Goal: Contribute content: Contribute content

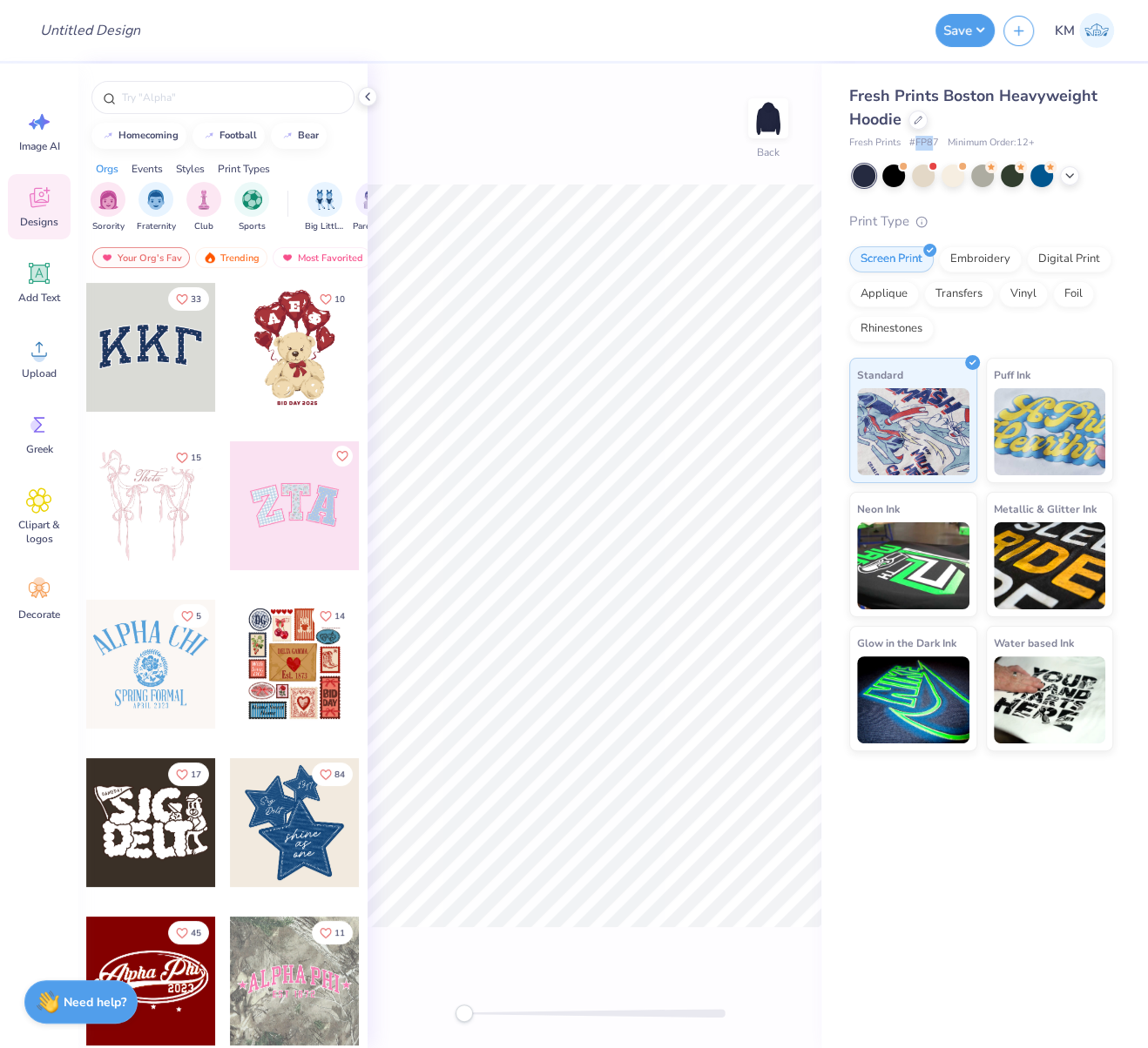
drag, startPoint x: 916, startPoint y: 146, endPoint x: 955, endPoint y: 149, distance: 39.1
click at [932, 148] on span "# FP87" at bounding box center [924, 143] width 30 height 15
drag, startPoint x: 916, startPoint y: 142, endPoint x: 1021, endPoint y: 176, distance: 110.4
click at [936, 140] on span "# FP87" at bounding box center [924, 143] width 30 height 15
copy span "FP87"
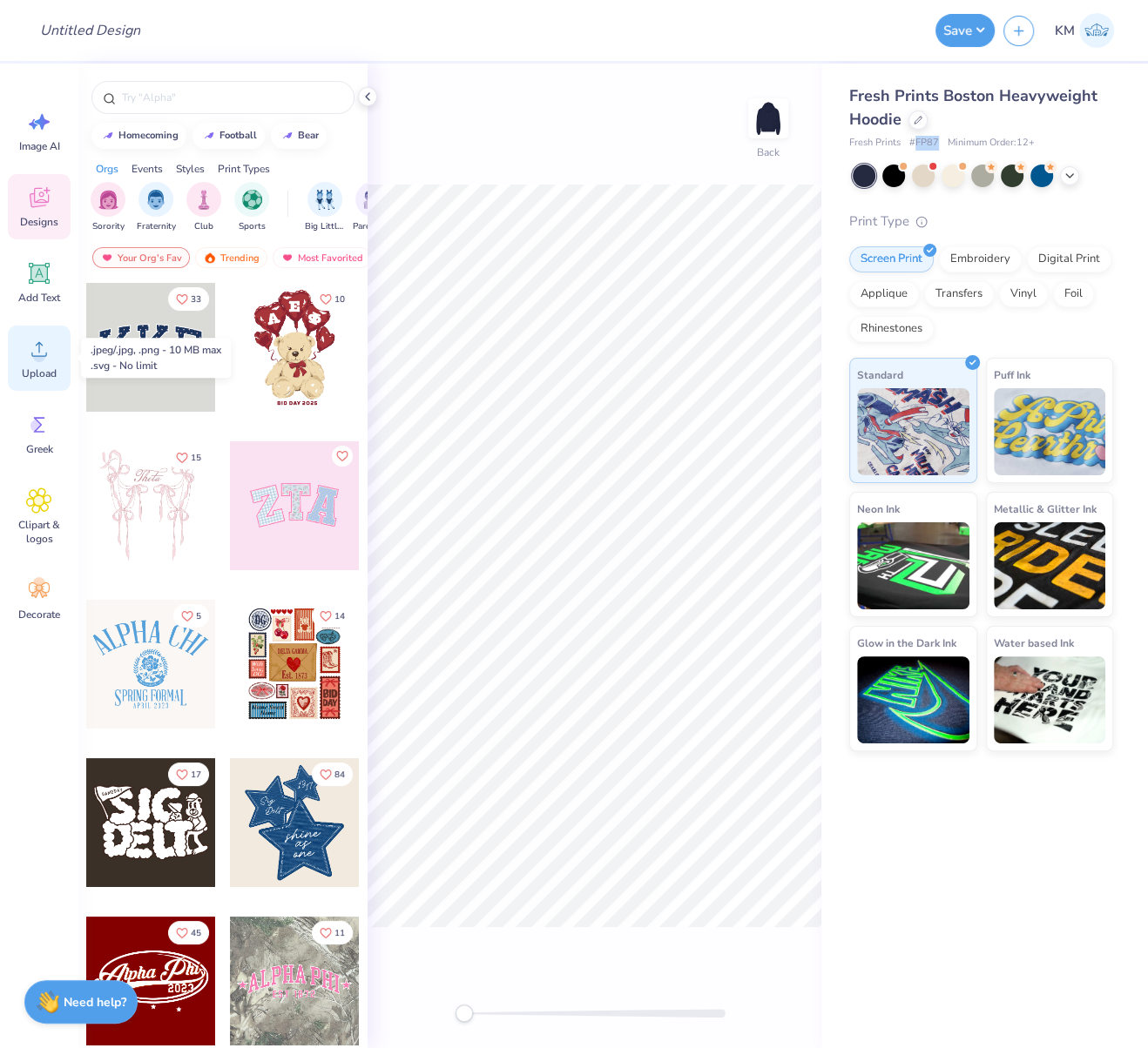
click at [42, 355] on circle at bounding box center [39, 356] width 12 height 12
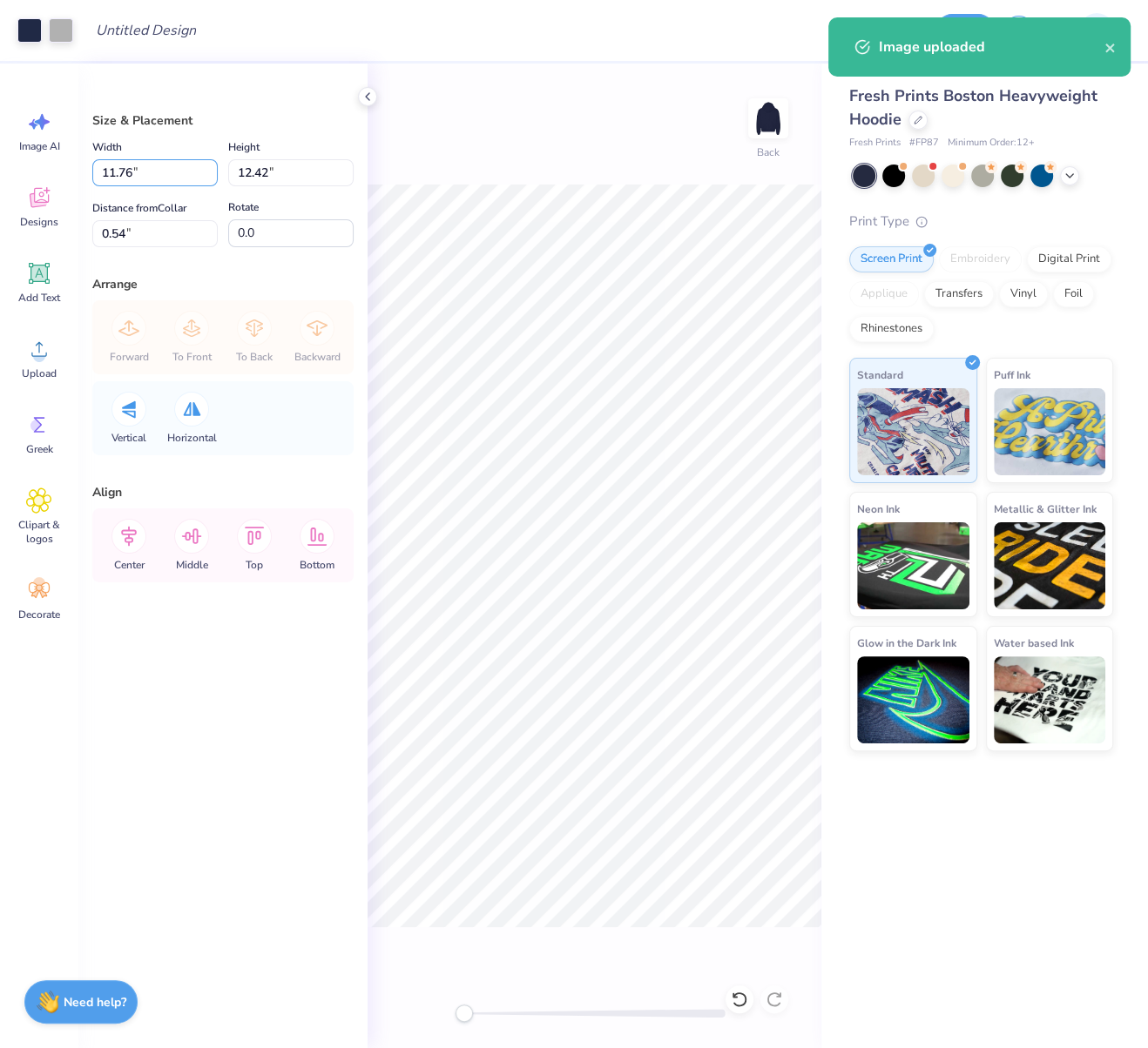
drag, startPoint x: 133, startPoint y: 170, endPoint x: 90, endPoint y: 175, distance: 43.3
click at [91, 175] on div "Size & Placement Width 11.76 11.76 " Height 12.42 12.42 " Distance from Collar …" at bounding box center [222, 556] width 289 height 984
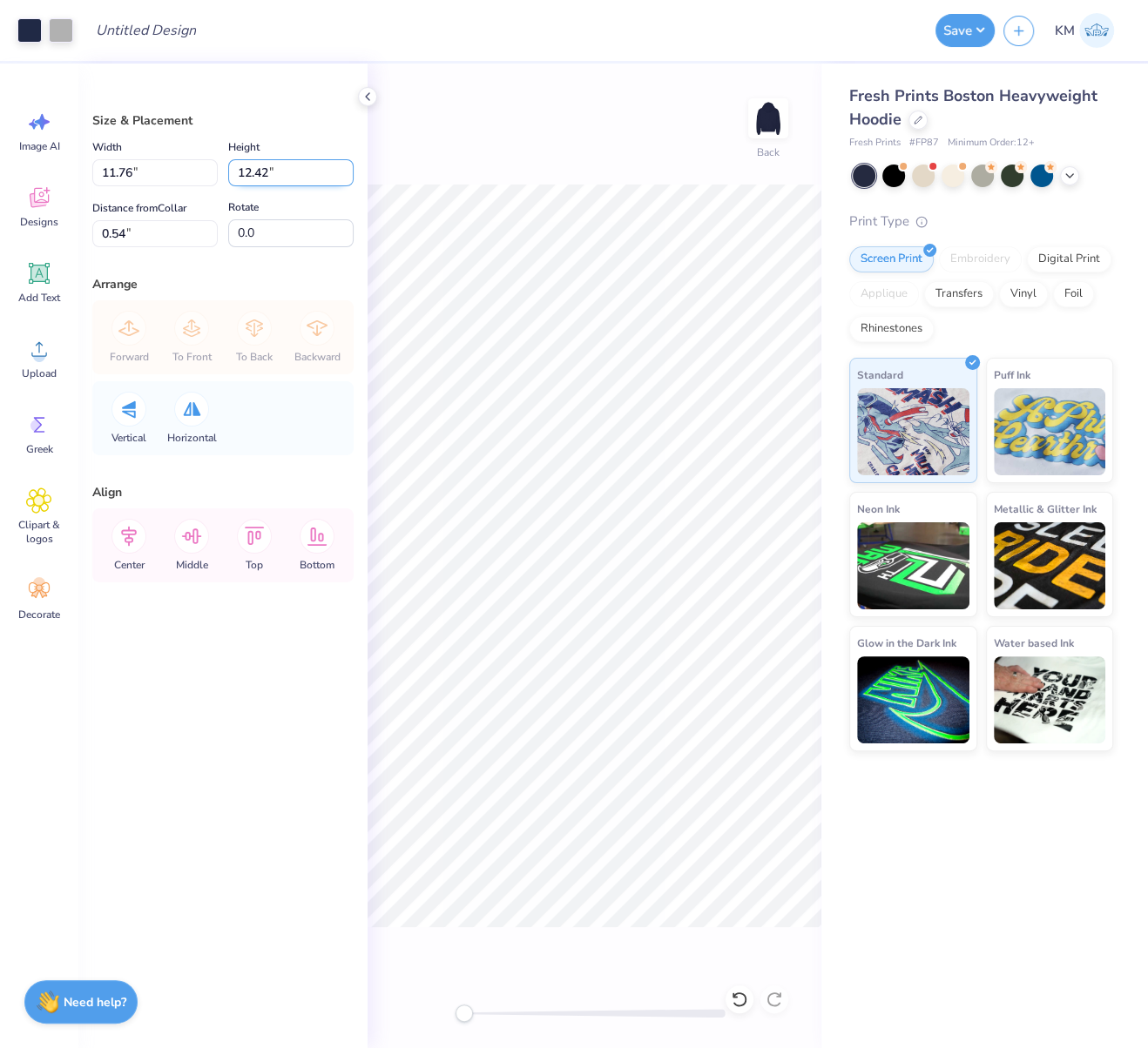
drag, startPoint x: 269, startPoint y: 171, endPoint x: 236, endPoint y: 171, distance: 33.0
click at [241, 168] on input "12.42" at bounding box center [290, 172] width 125 height 27
type input "10.00"
type input "9.47"
drag, startPoint x: 124, startPoint y: 235, endPoint x: 94, endPoint y: 231, distance: 30.3
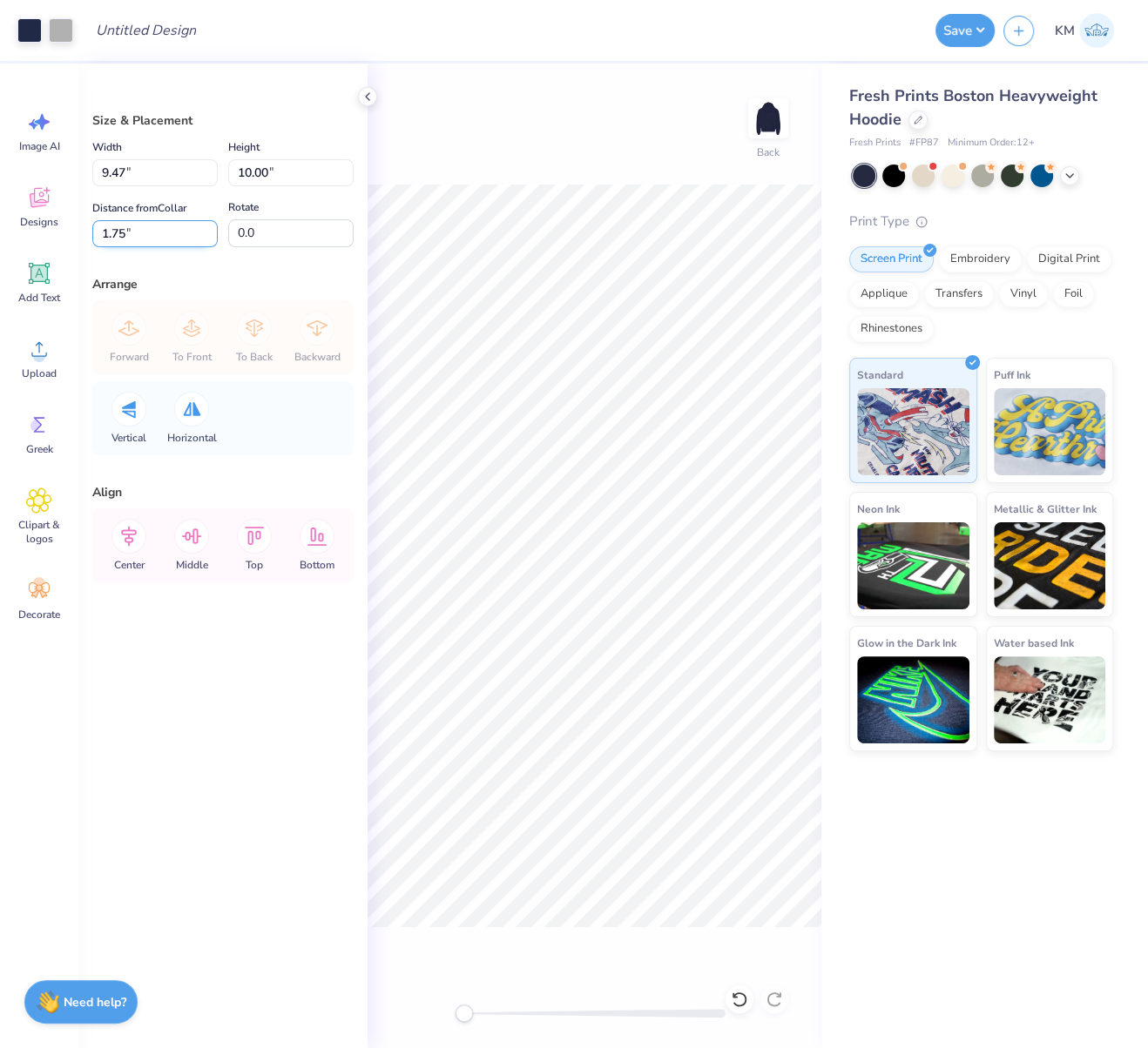
click at [101, 230] on input "1.75" at bounding box center [155, 233] width 125 height 27
type input "2.5"
drag, startPoint x: 127, startPoint y: 534, endPoint x: 142, endPoint y: 526, distance: 17.0
click at [126, 531] on icon at bounding box center [129, 536] width 35 height 35
drag, startPoint x: 146, startPoint y: 227, endPoint x: 68, endPoint y: 236, distance: 78.5
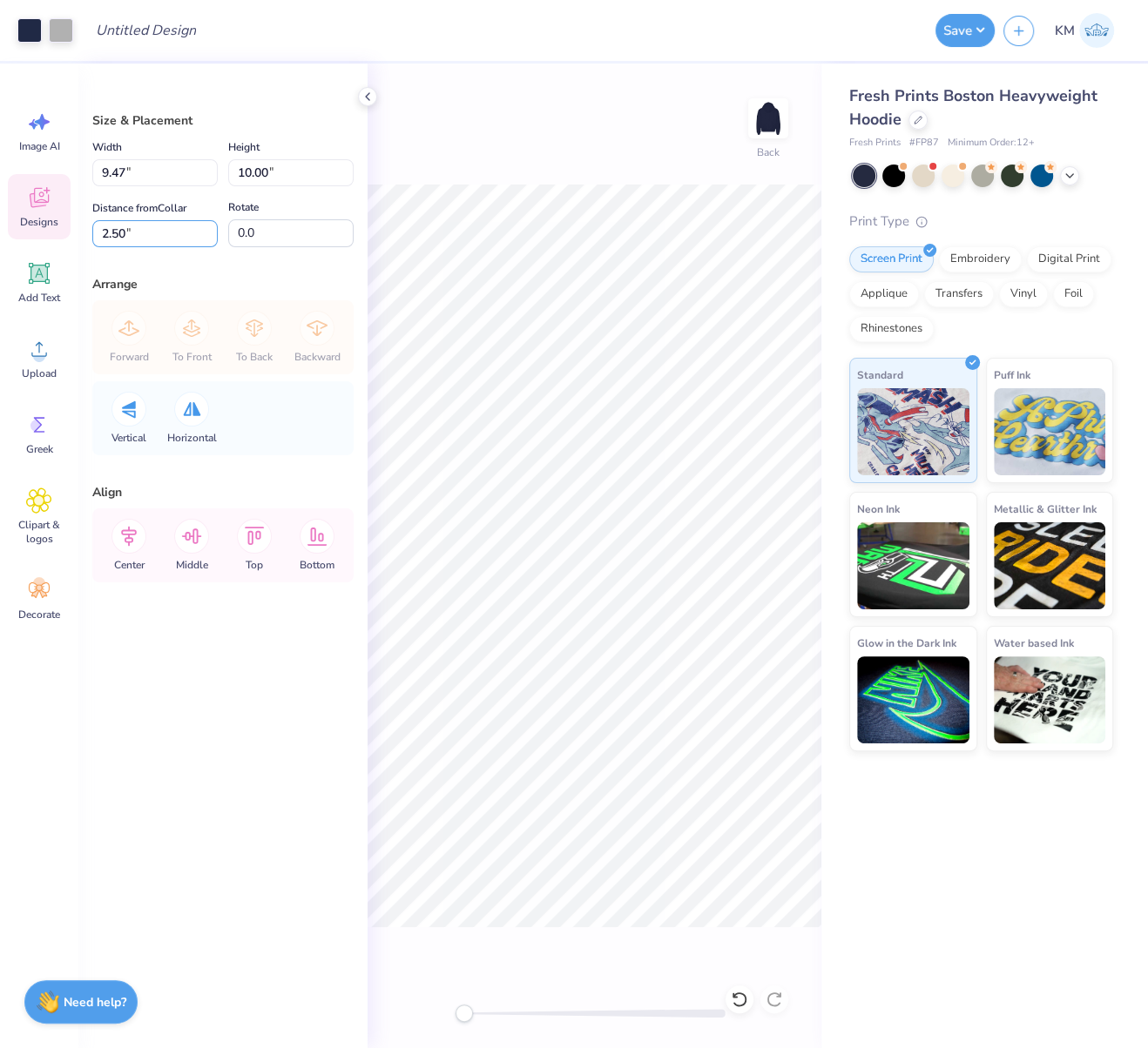
click at [65, 239] on div "Art colors Design Title Save KM Image AI Designs Add Text Upload Greek Clipart …" at bounding box center [574, 524] width 1148 height 1048
type input "2"
click at [136, 531] on icon at bounding box center [128, 536] width 16 height 20
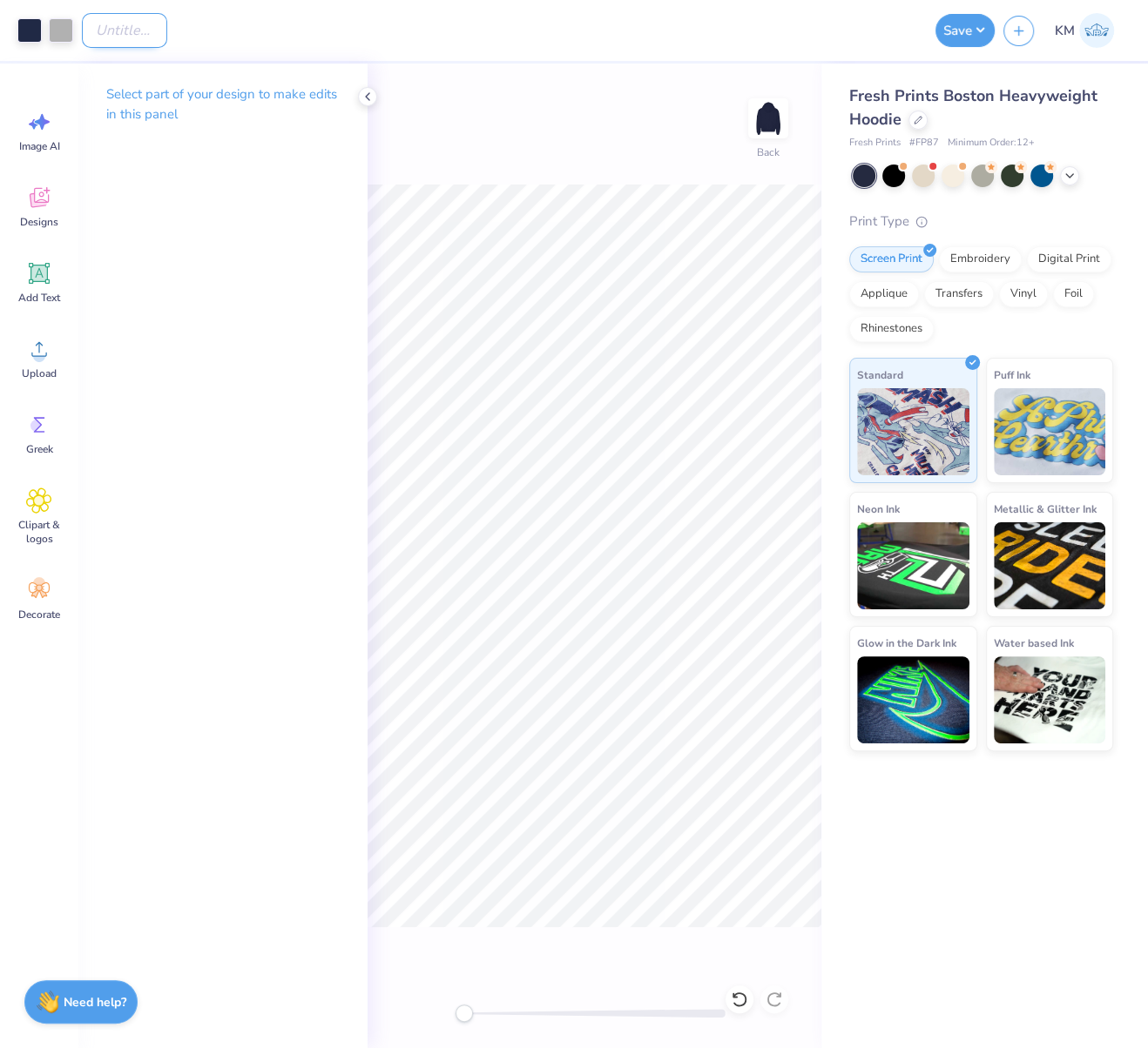
click at [126, 29] on input "Design Title" at bounding box center [124, 30] width 86 height 35
paste input "FPS240576"
type input "FPS240576"
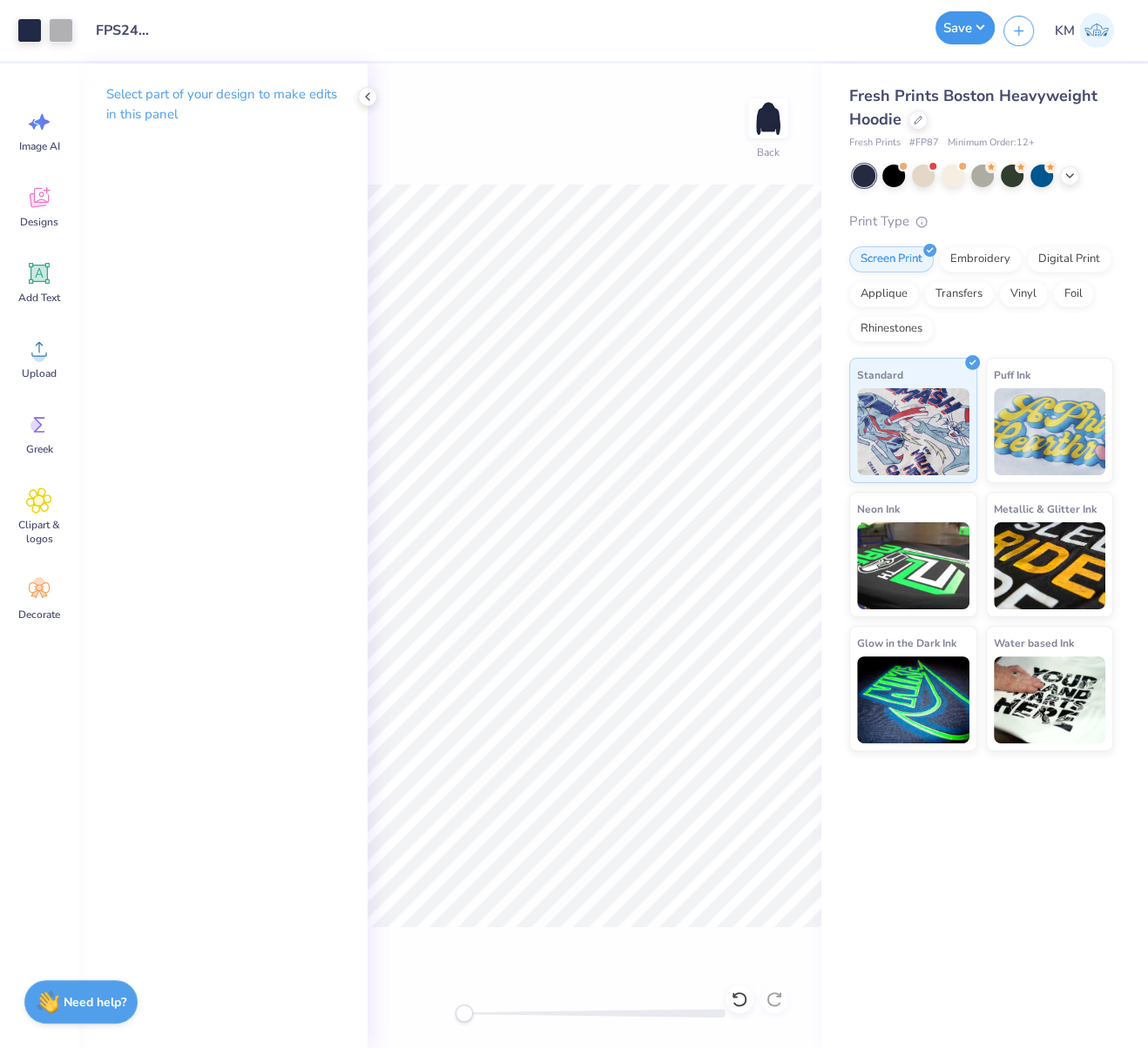
click at [981, 25] on button "Save" at bounding box center [965, 28] width 59 height 33
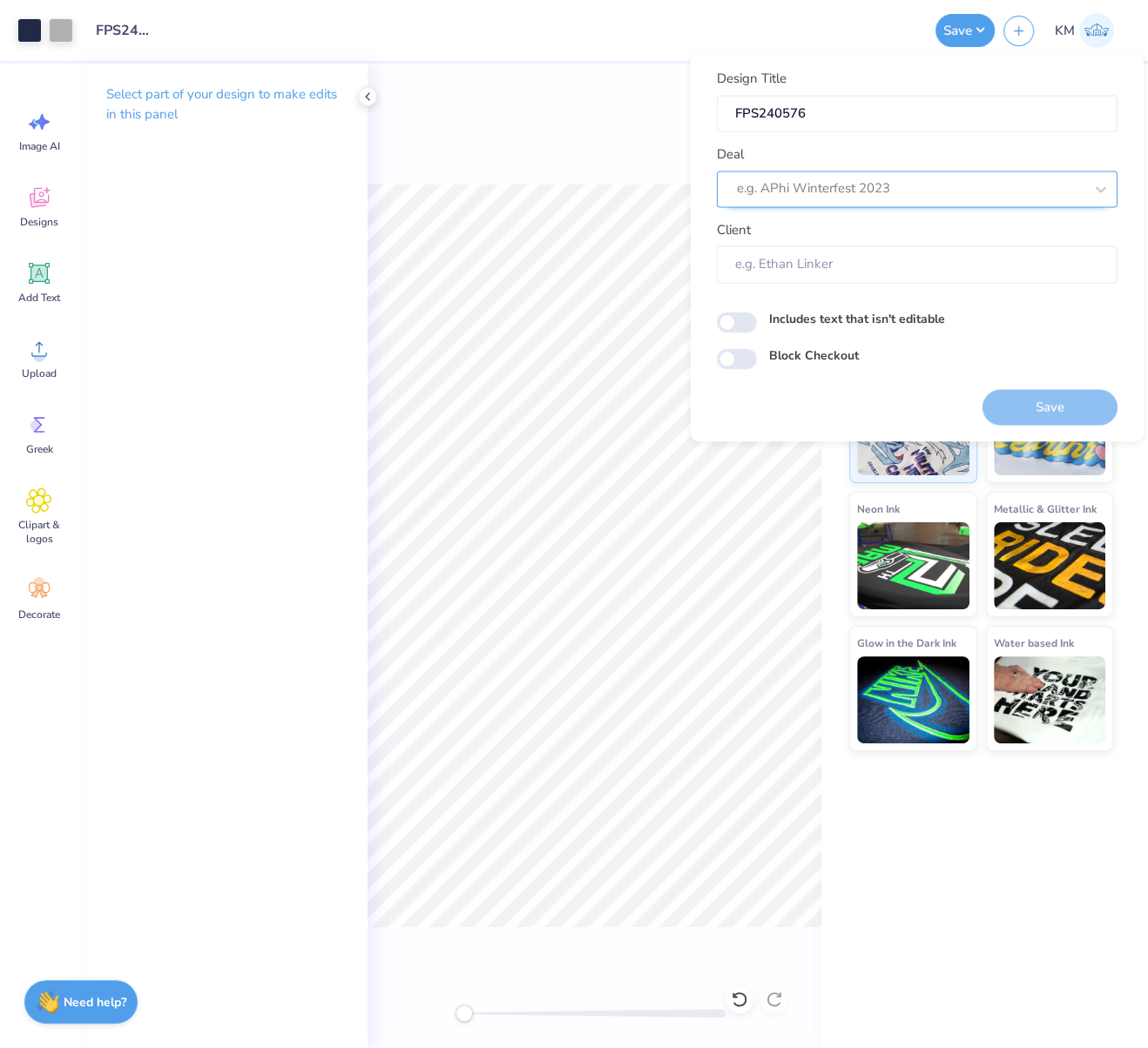
click at [875, 187] on div at bounding box center [910, 189] width 347 height 23
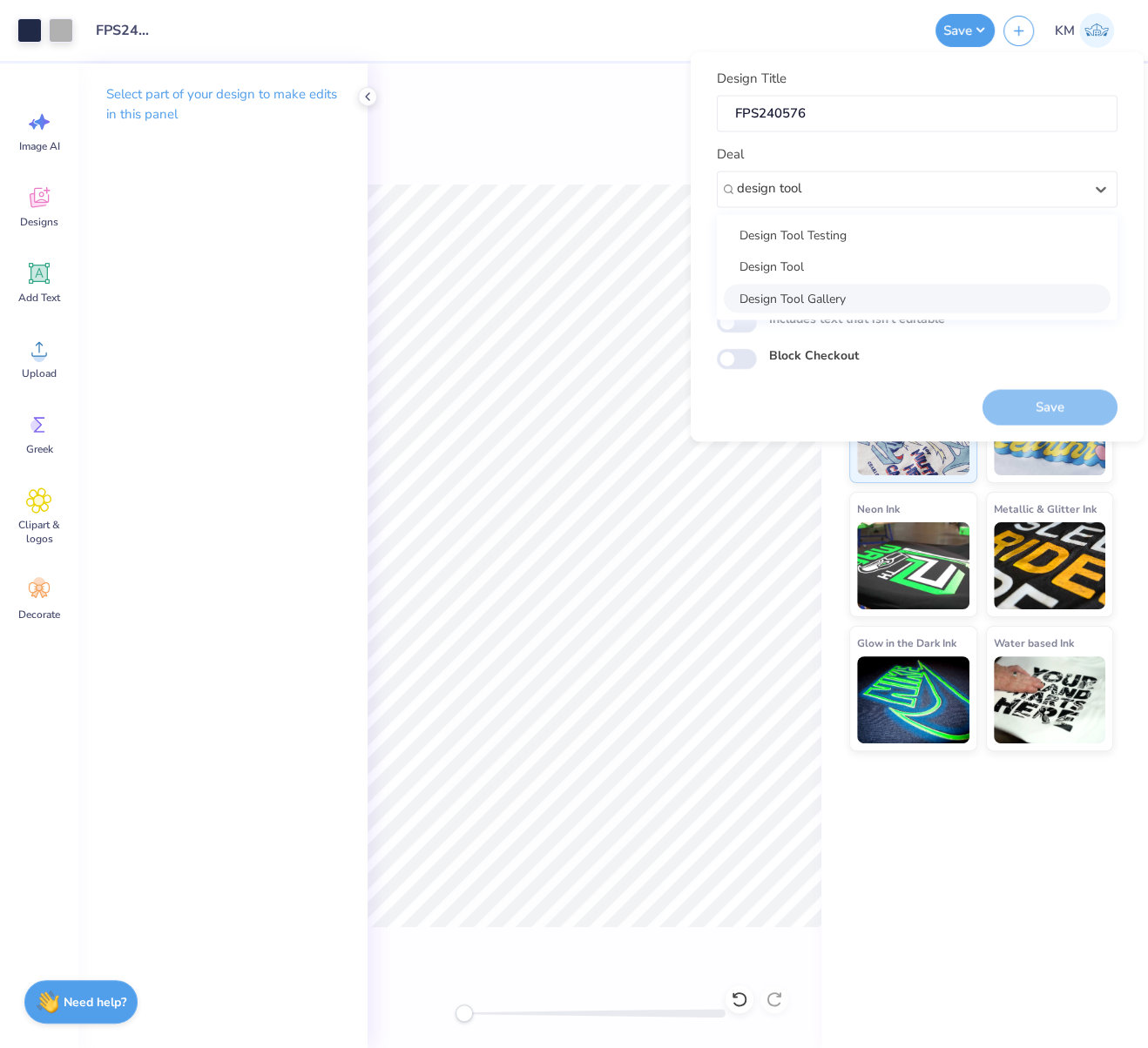
click at [851, 296] on div "Design Tool Gallery" at bounding box center [917, 298] width 386 height 29
type input "design tool"
type input "Design Tool Gallery User"
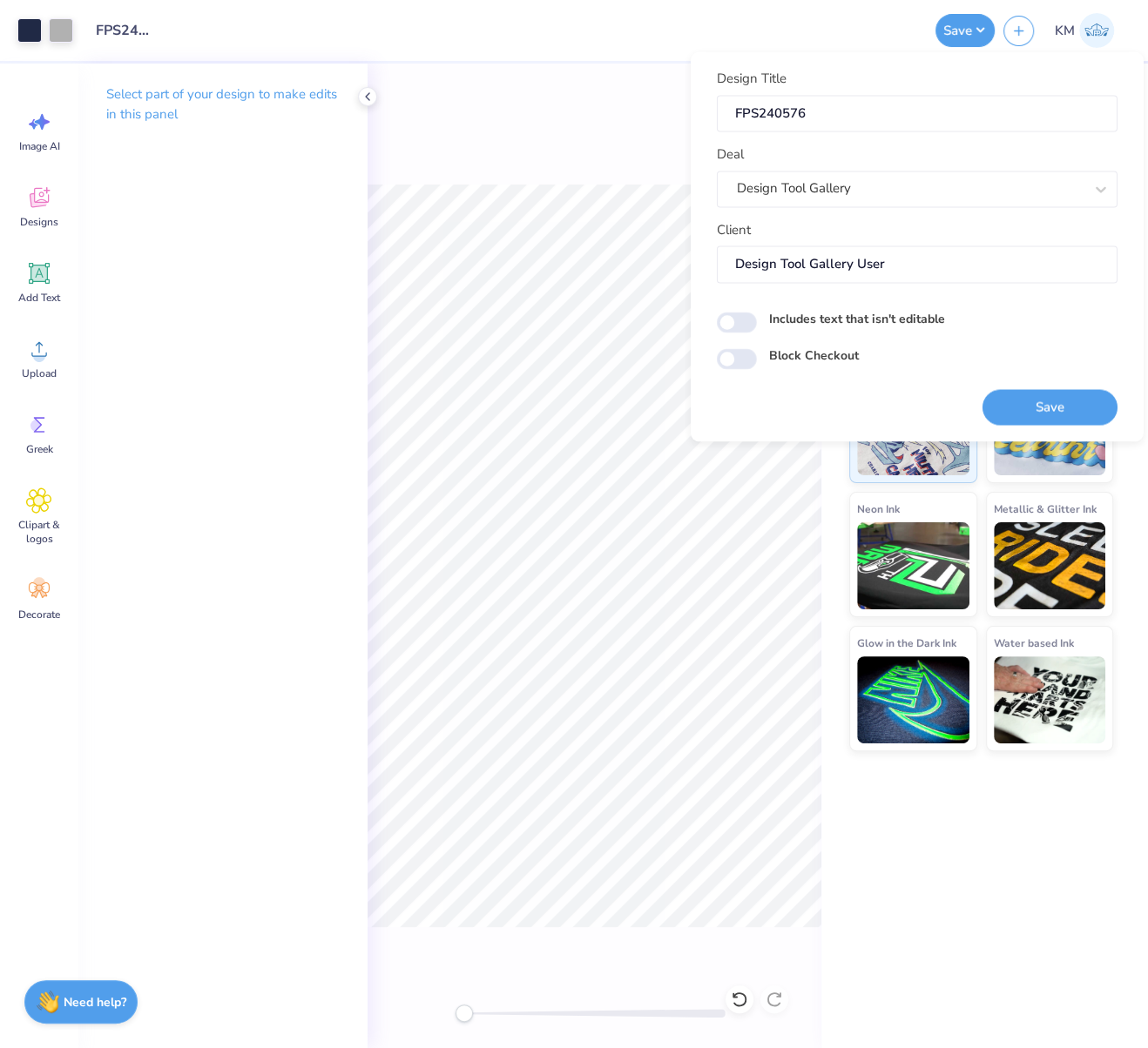
click at [802, 318] on label "Includes text that isn't editable" at bounding box center [857, 318] width 176 height 18
click at [757, 318] on input "Includes text that isn't editable" at bounding box center [736, 322] width 40 height 21
checkbox input "true"
click at [1072, 407] on button "Save" at bounding box center [1049, 406] width 135 height 36
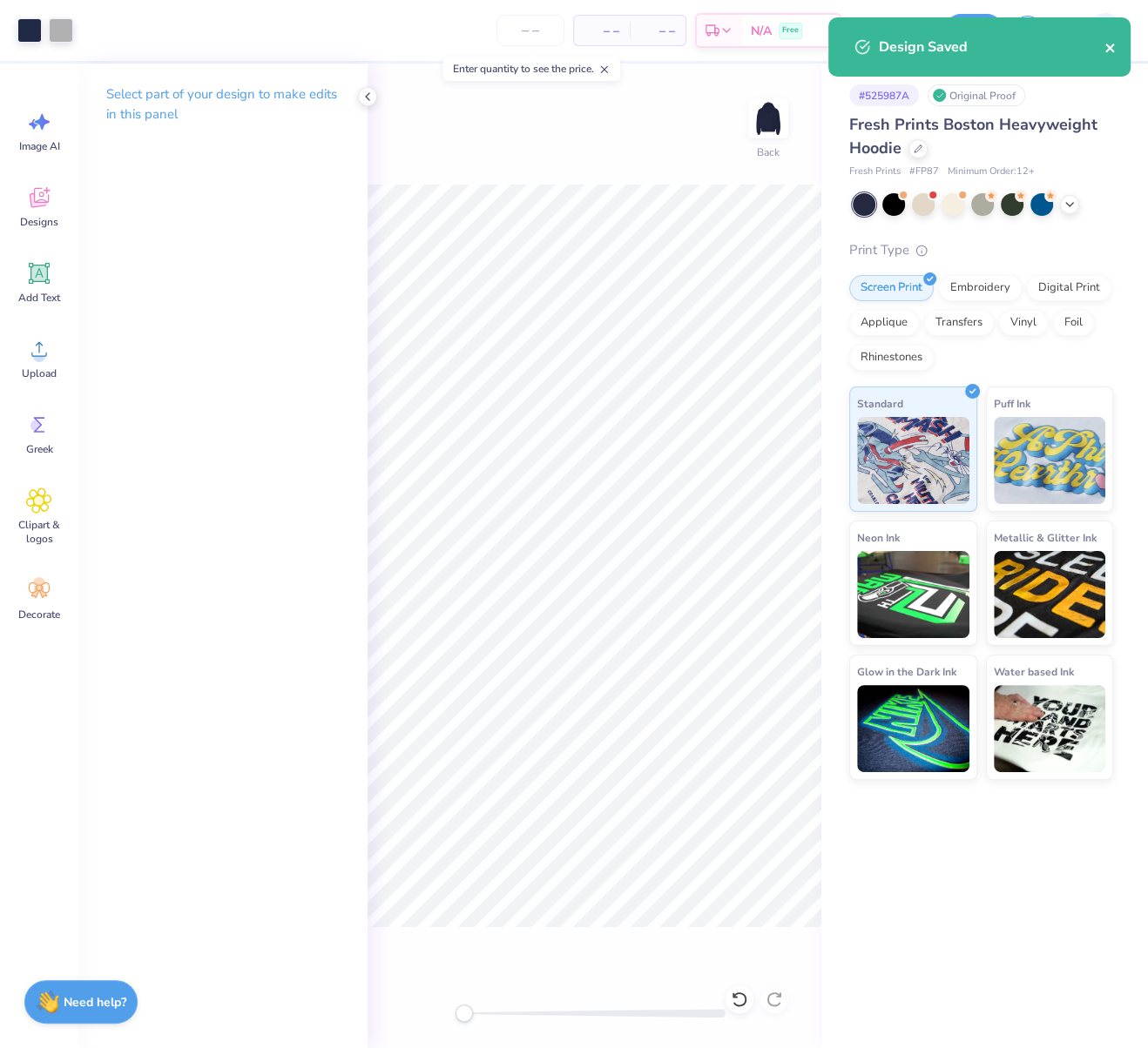
click at [1109, 51] on icon "close" at bounding box center [1109, 47] width 12 height 14
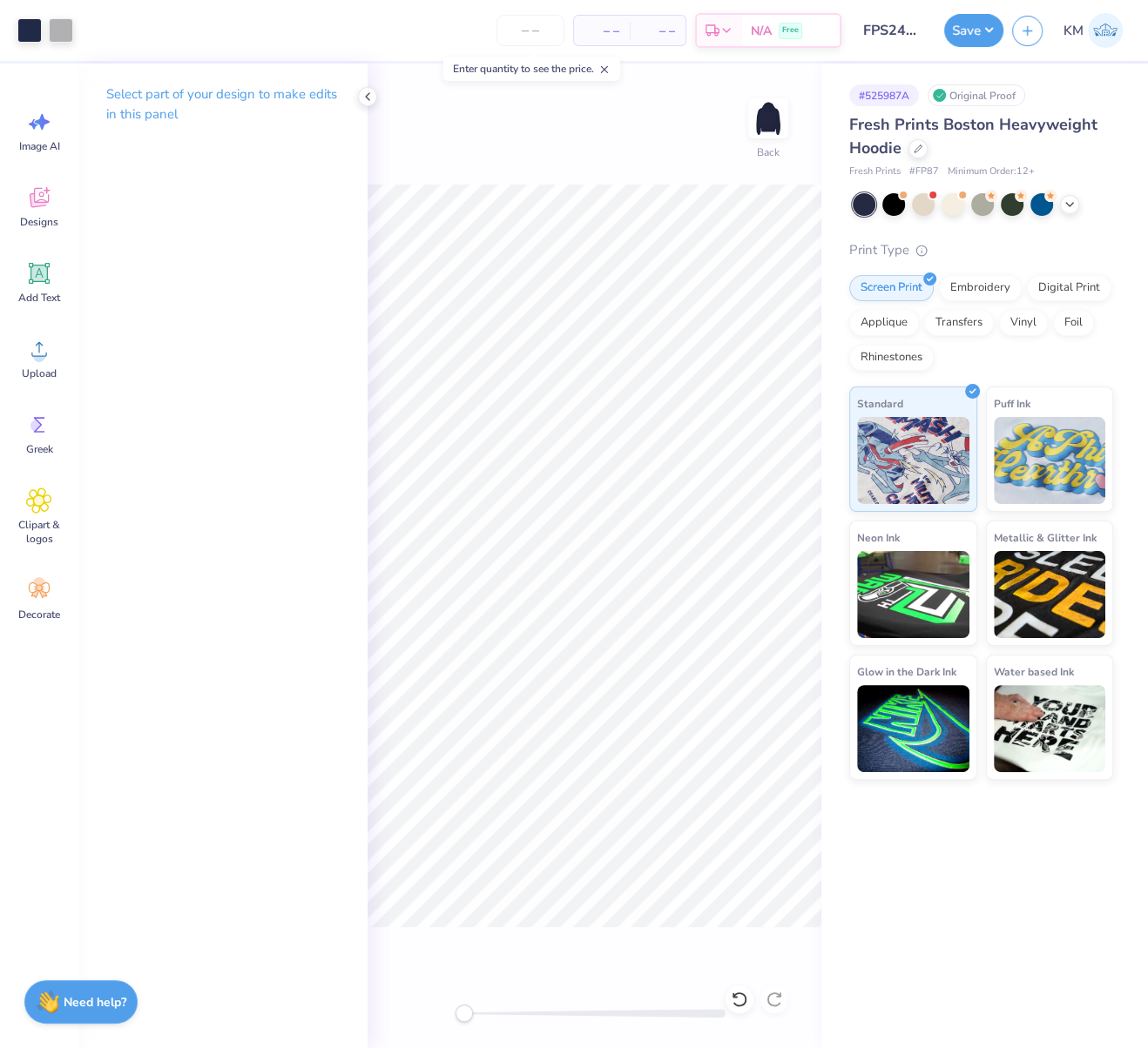
click at [983, 31] on div "Design Saved" at bounding box center [978, 53] width 309 height 79
drag, startPoint x: 992, startPoint y: 30, endPoint x: 1002, endPoint y: 49, distance: 21.5
click at [993, 30] on button "Save" at bounding box center [974, 30] width 59 height 33
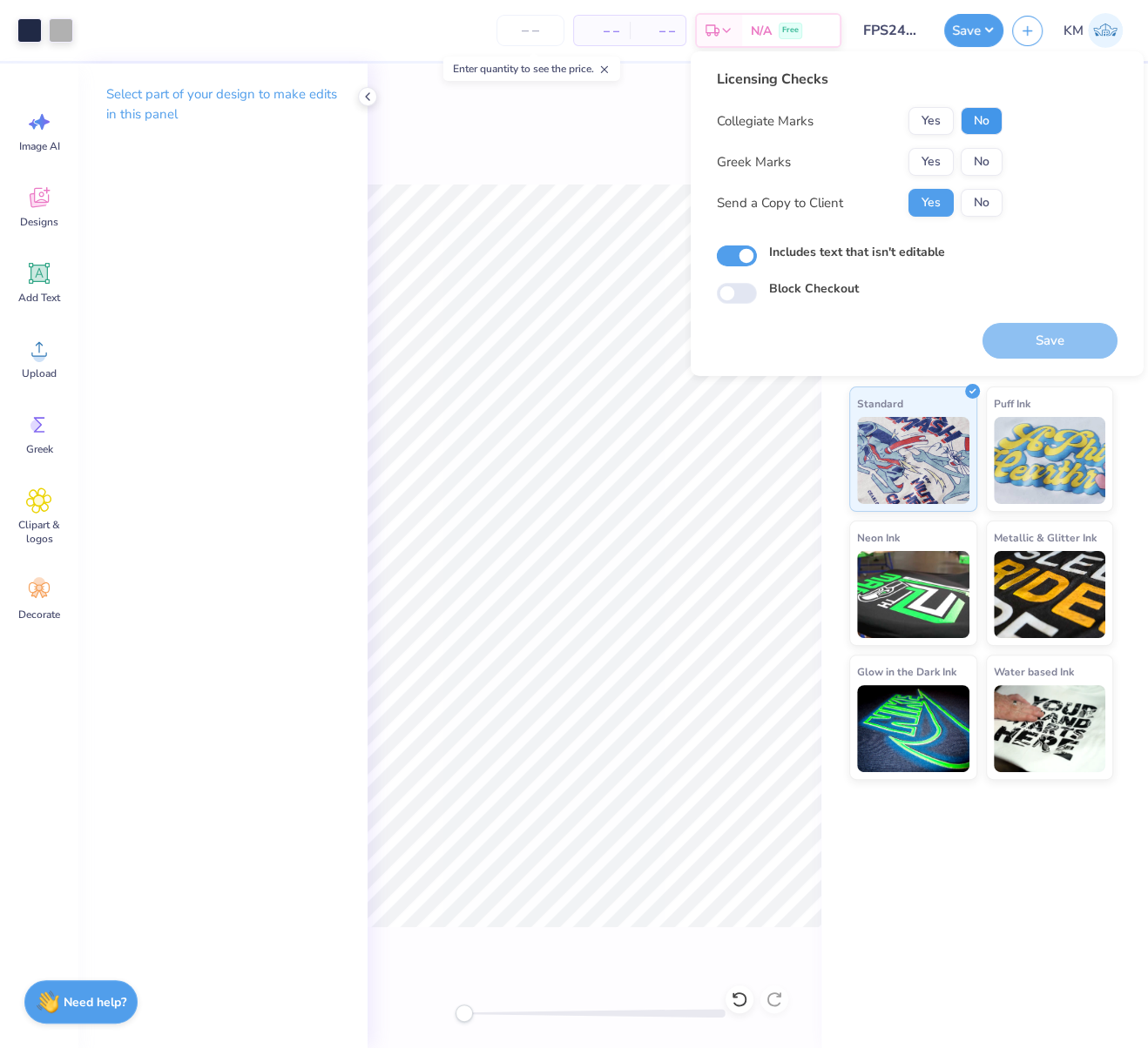
click at [984, 120] on button "No" at bounding box center [980, 121] width 41 height 28
click at [937, 162] on button "Yes" at bounding box center [930, 162] width 45 height 28
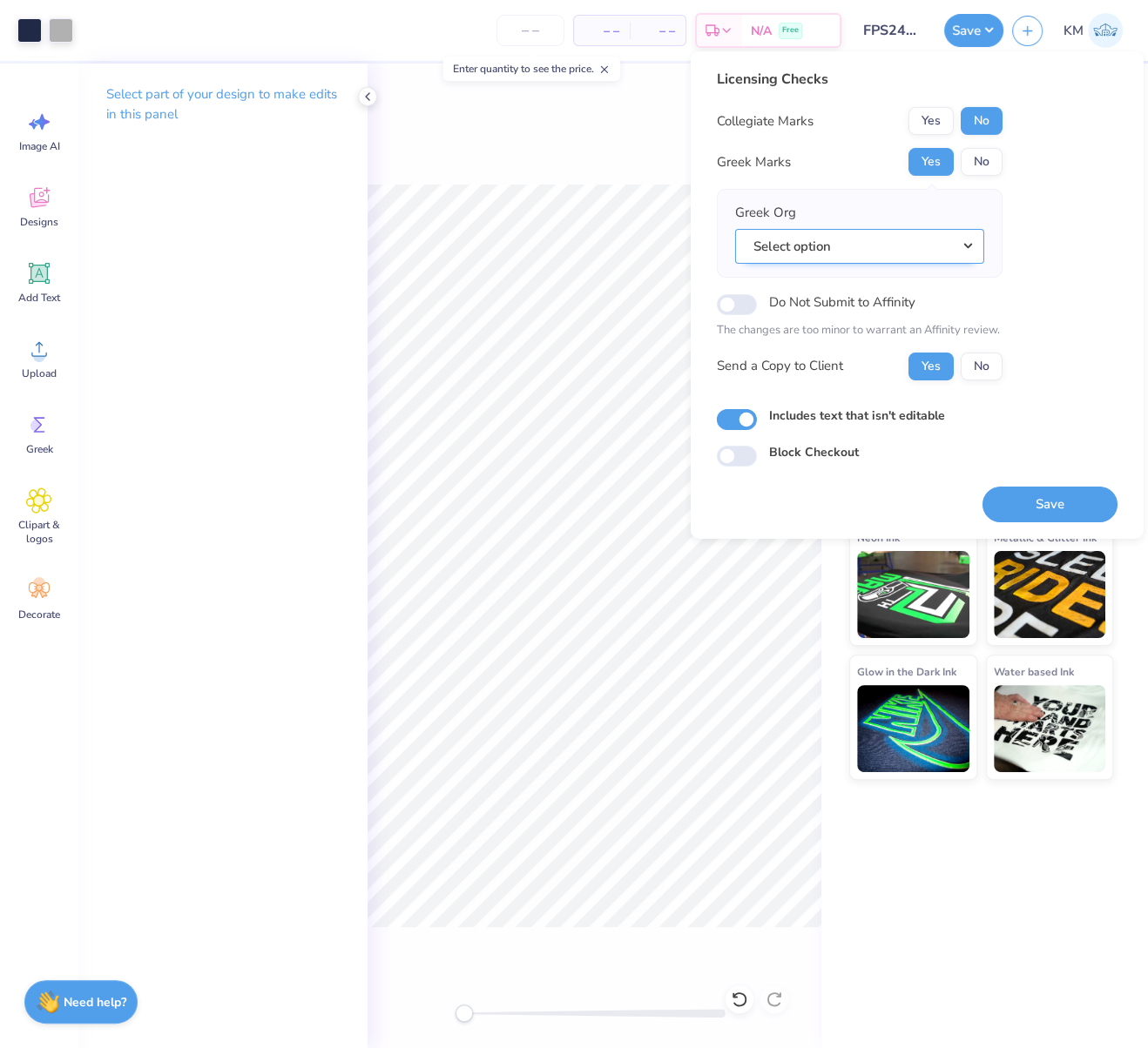
click at [961, 248] on button "Select option" at bounding box center [859, 245] width 249 height 36
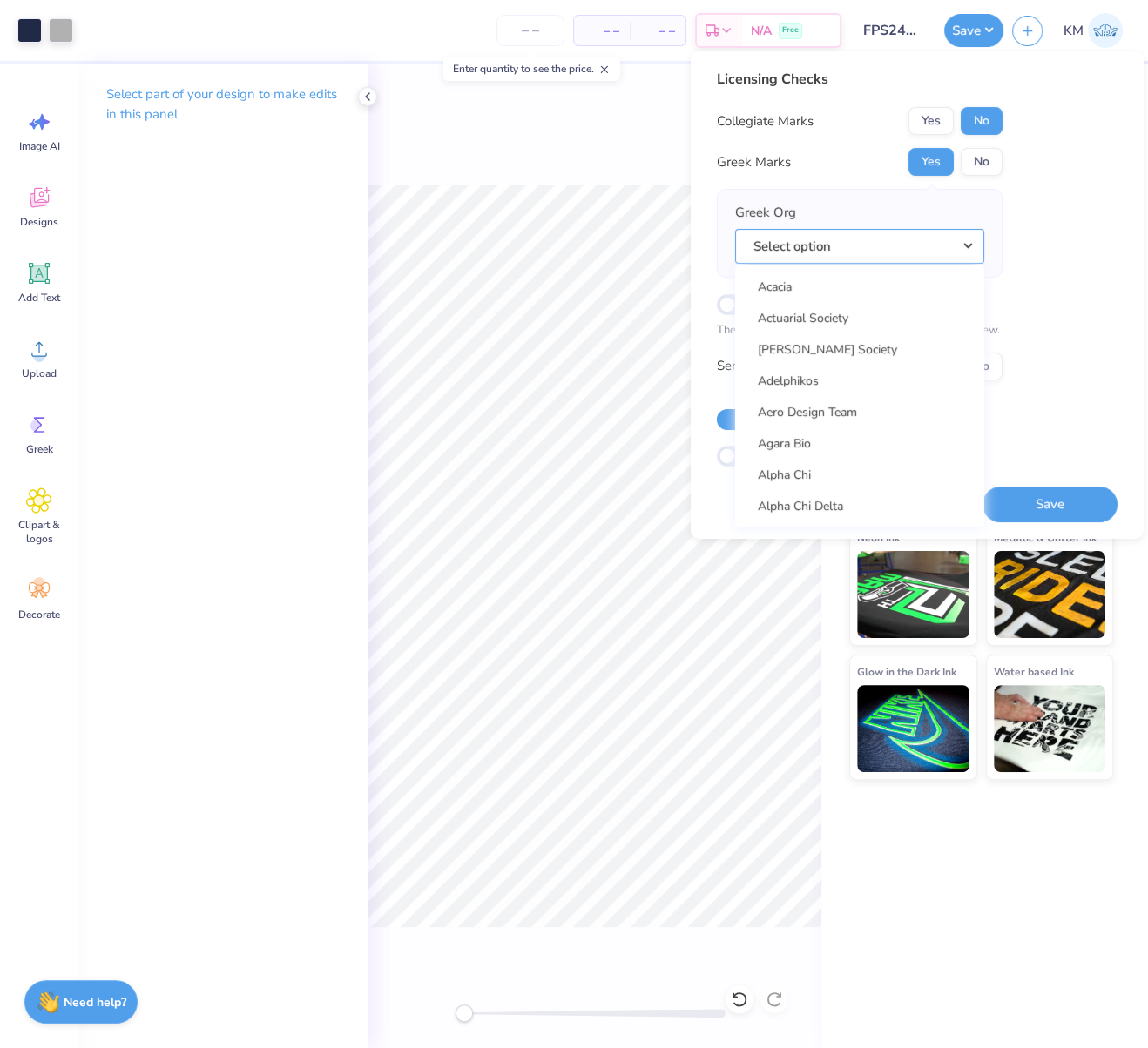
drag, startPoint x: 963, startPoint y: 240, endPoint x: 973, endPoint y: 273, distance: 34.5
click at [963, 240] on button "Select option" at bounding box center [859, 245] width 249 height 36
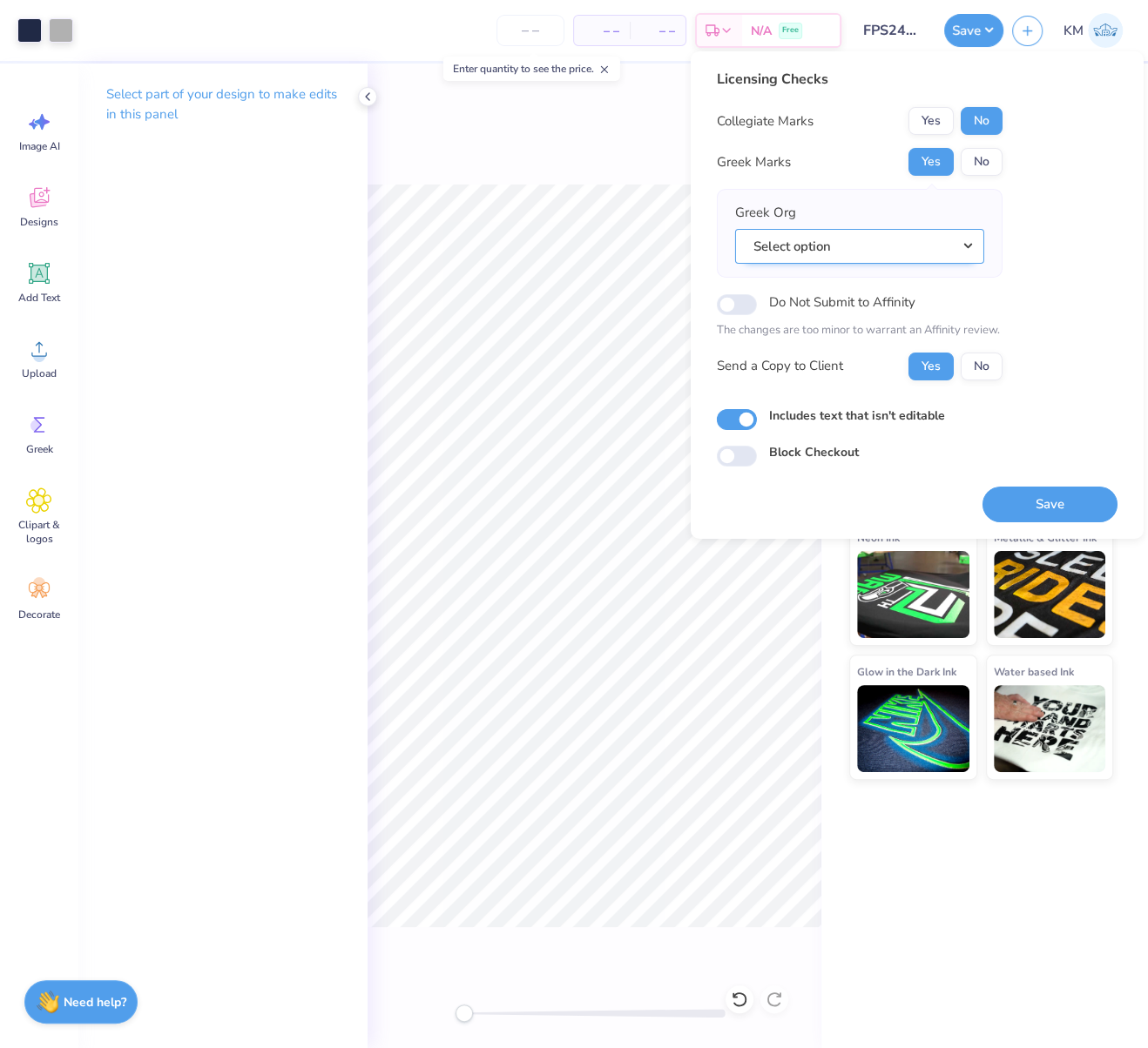
drag, startPoint x: 966, startPoint y: 244, endPoint x: 965, endPoint y: 254, distance: 10.0
click at [966, 244] on button "Select option" at bounding box center [859, 245] width 249 height 36
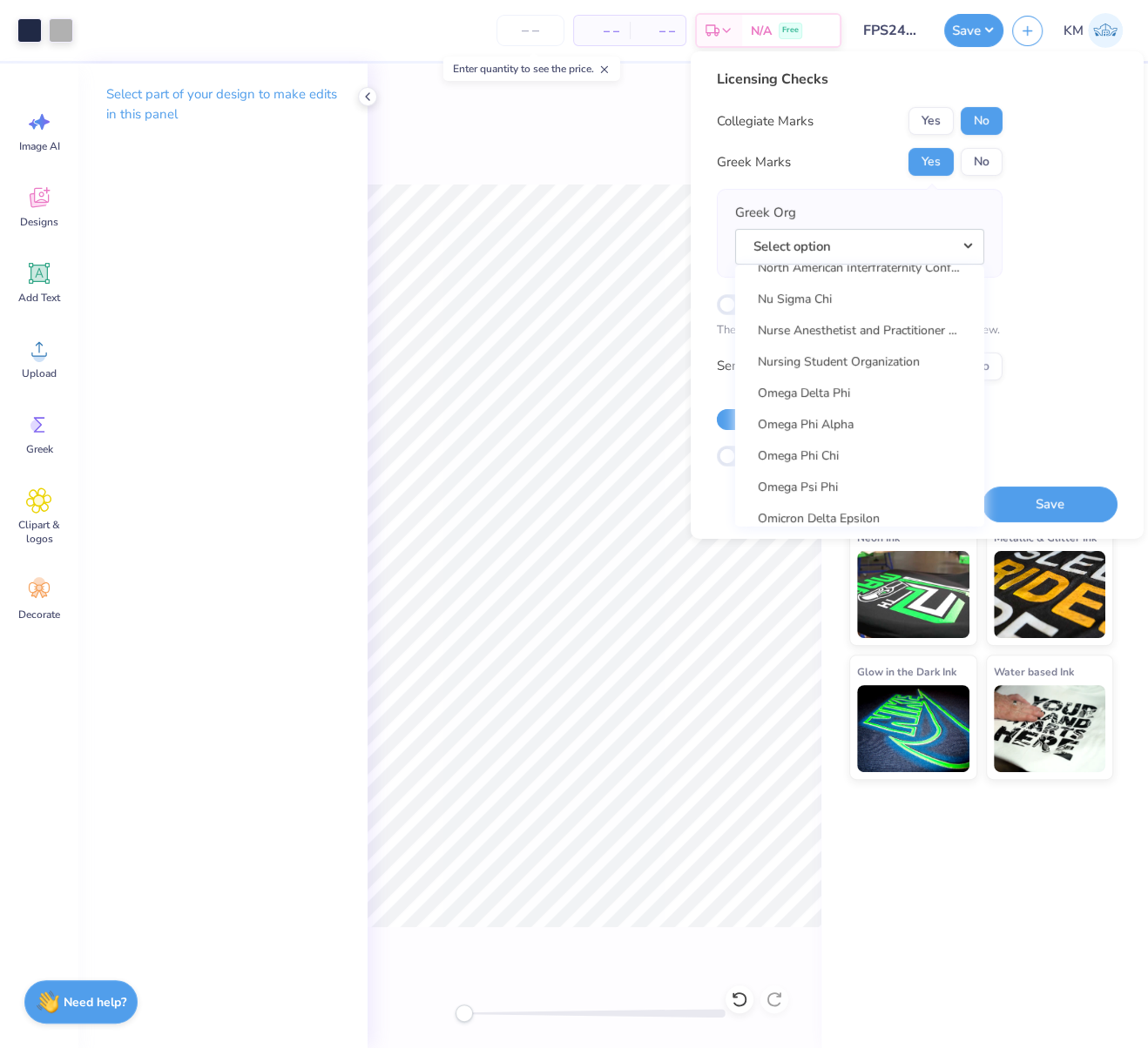
scroll to position [8390, 0]
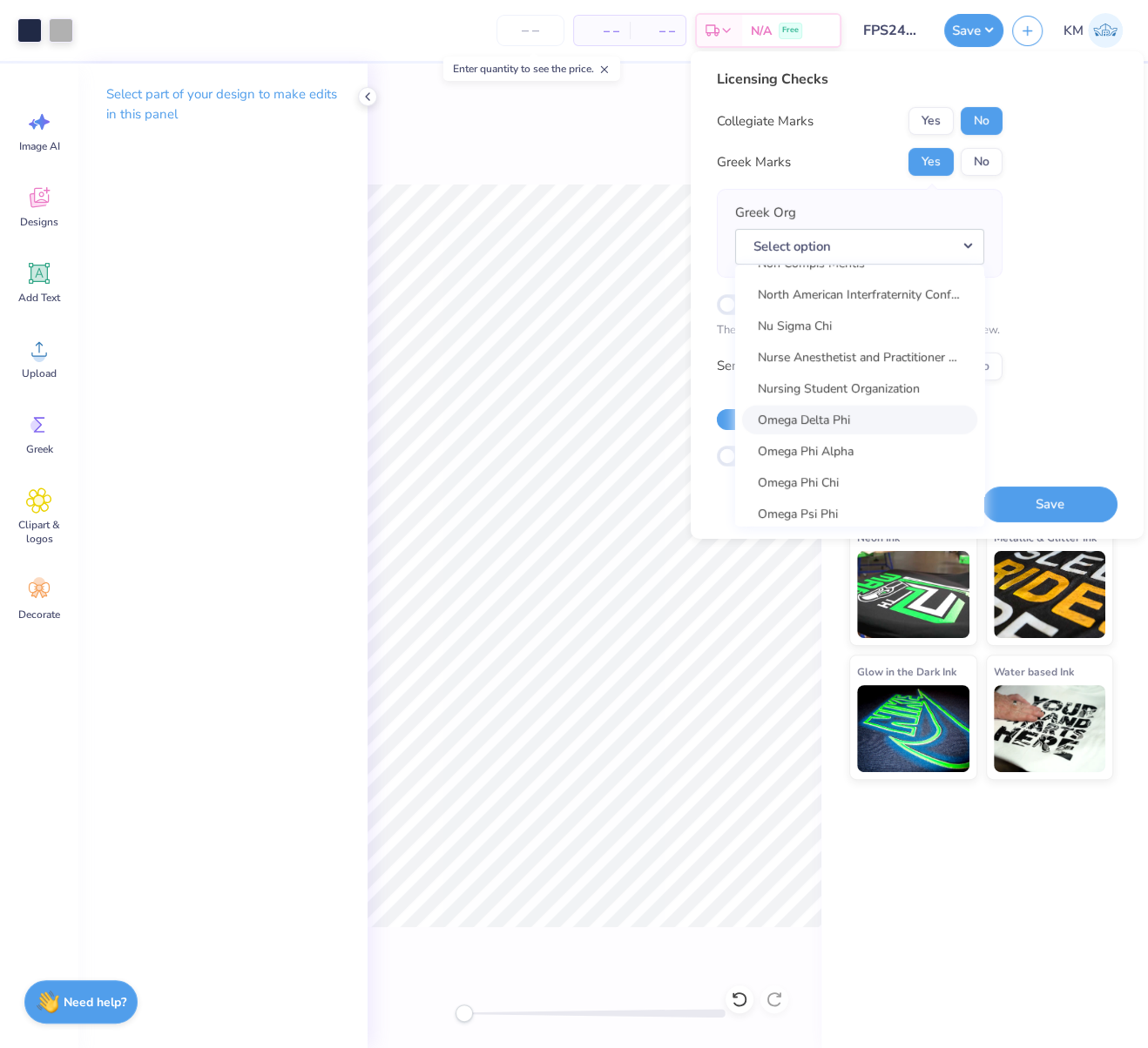
click at [849, 417] on link "Omega Delta Phi" at bounding box center [858, 418] width 235 height 29
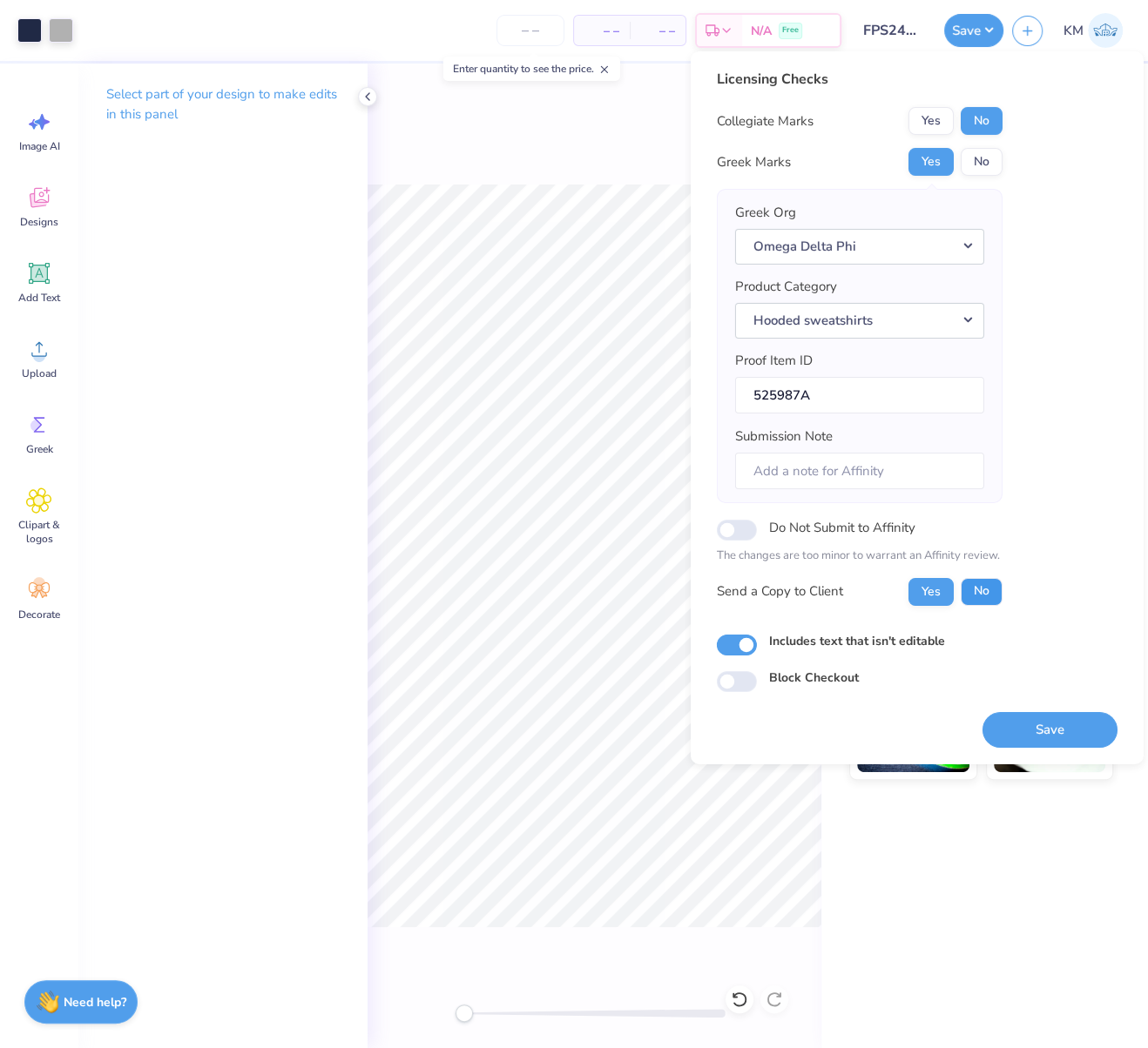
click at [983, 588] on button "No" at bounding box center [980, 591] width 41 height 28
click at [1075, 723] on button "Save" at bounding box center [1049, 728] width 135 height 36
